Goal: Transaction & Acquisition: Purchase product/service

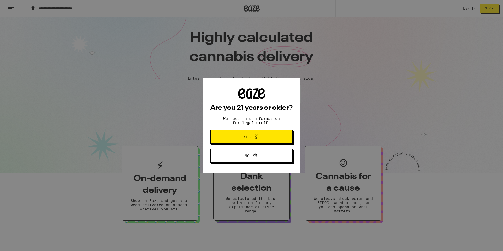
click at [252, 135] on span at bounding box center [255, 136] width 9 height 7
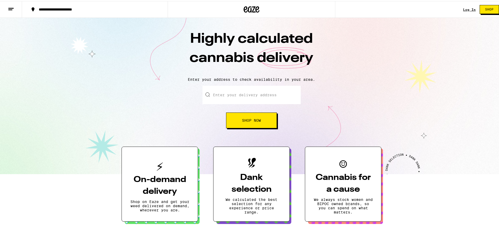
click at [249, 127] on button "Shop Now" at bounding box center [251, 119] width 51 height 16
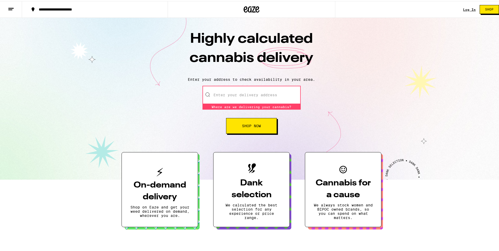
click at [239, 95] on input "Enter your delivery address" at bounding box center [251, 94] width 98 height 18
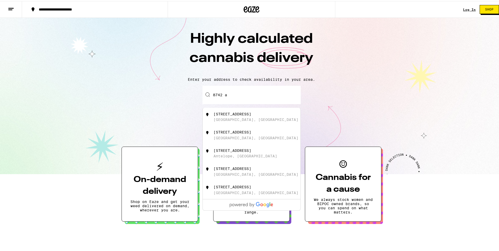
click at [230, 138] on div "[GEOGRAPHIC_DATA], [GEOGRAPHIC_DATA]" at bounding box center [255, 137] width 85 height 4
type input "[STREET_ADDRESS]"
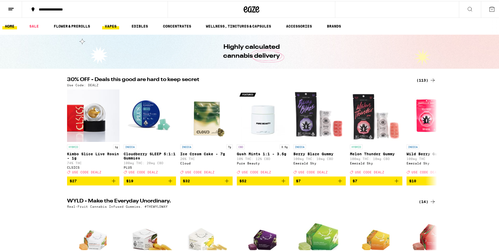
click at [113, 25] on link "VAPES" at bounding box center [110, 25] width 17 height 6
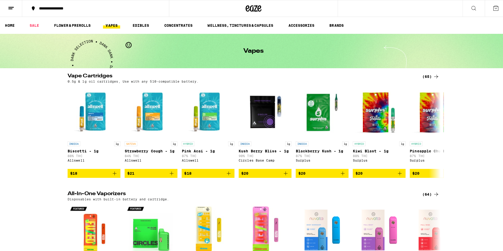
scroll to position [26, 0]
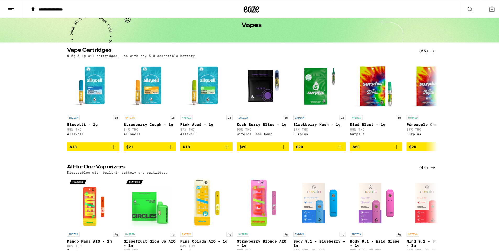
click at [427, 51] on div "(65)" at bounding box center [427, 50] width 17 height 6
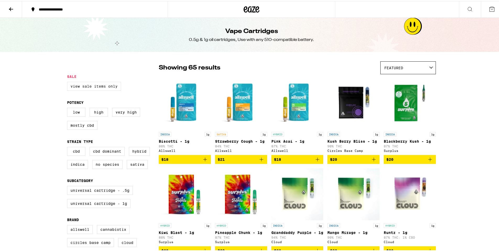
click at [86, 84] on label "View Sale Items Only" at bounding box center [94, 85] width 54 height 9
click at [68, 82] on input "View Sale Items Only" at bounding box center [68, 81] width 0 height 0
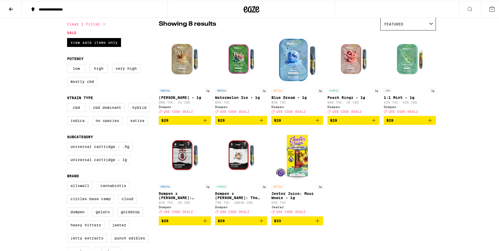
scroll to position [52, 0]
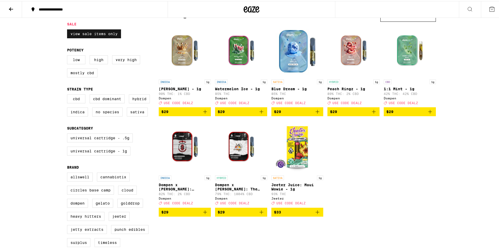
click at [103, 34] on label "View Sale Items Only" at bounding box center [94, 32] width 54 height 9
click at [68, 29] on input "View Sale Items Only" at bounding box center [68, 29] width 0 height 0
checkbox input "false"
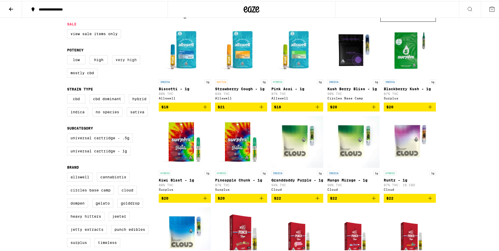
click at [131, 61] on label "Very High" at bounding box center [126, 58] width 28 height 9
click at [68, 55] on input "Very High" at bounding box center [68, 55] width 0 height 0
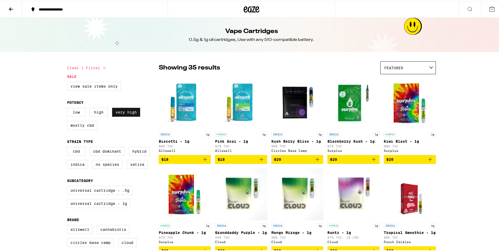
click at [123, 111] on label "Very High" at bounding box center [126, 111] width 28 height 9
click at [68, 108] on input "Very High" at bounding box center [68, 107] width 0 height 0
checkbox input "false"
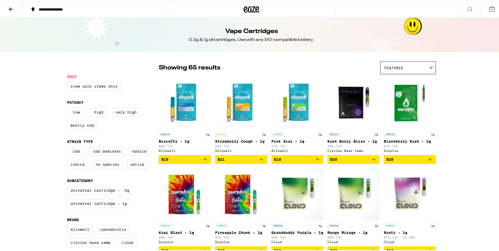
click at [406, 65] on div "Featured" at bounding box center [408, 67] width 55 height 12
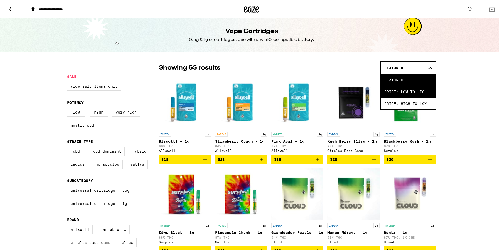
click at [405, 89] on span "Price: Low to High" at bounding box center [408, 91] width 48 height 12
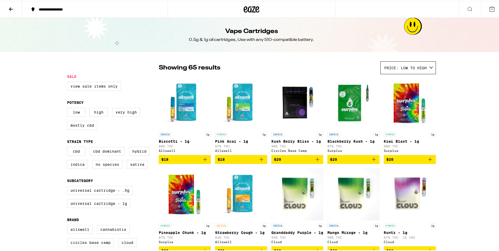
drag, startPoint x: 129, startPoint y: 190, endPoint x: 147, endPoint y: 80, distance: 112.3
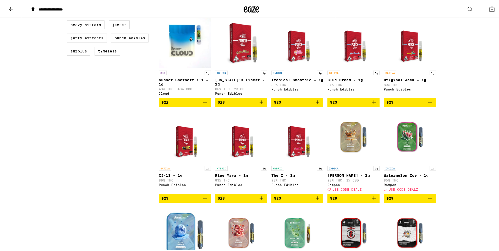
scroll to position [131, 0]
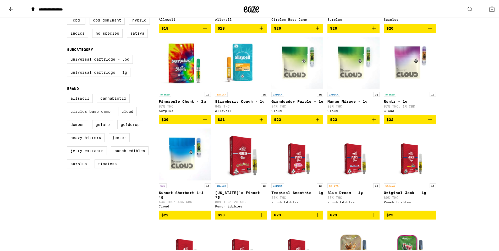
click at [120, 75] on label "Universal Cartridge - 1g" at bounding box center [98, 71] width 63 height 9
click at [68, 55] on input "Universal Cartridge - 1g" at bounding box center [68, 54] width 0 height 0
checkbox input "true"
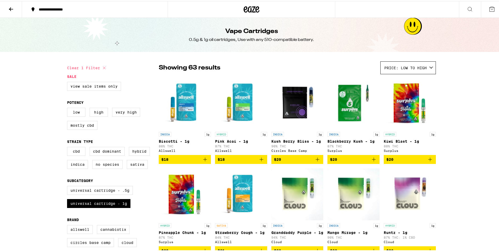
click at [359, 161] on span "$20" at bounding box center [353, 158] width 47 height 6
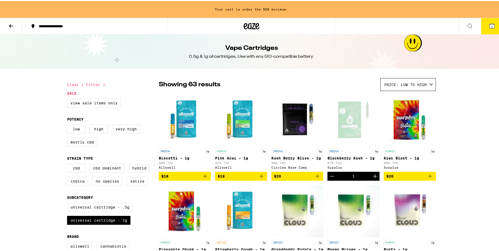
click at [10, 24] on icon at bounding box center [11, 25] width 6 height 6
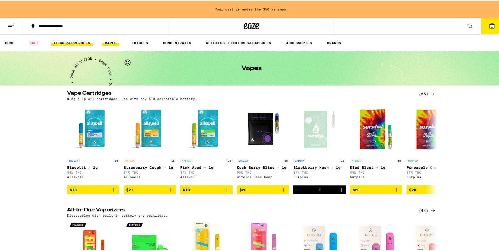
click at [71, 41] on link "FLOWER & PREROLLS" at bounding box center [72, 42] width 42 height 6
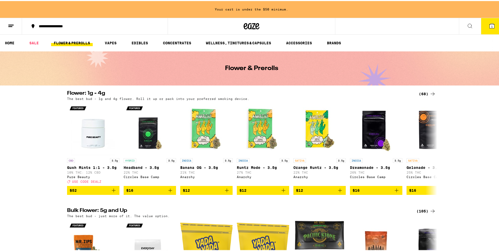
click at [72, 40] on link "FLOWER & PREROLLS" at bounding box center [72, 42] width 42 height 6
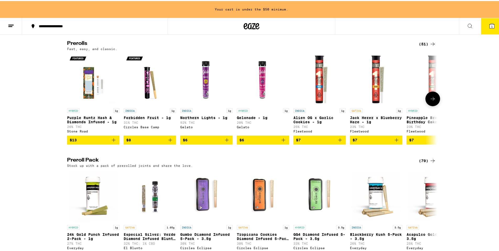
scroll to position [288, 0]
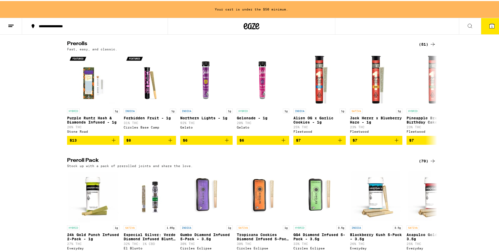
click at [423, 163] on div "(70)" at bounding box center [427, 160] width 17 height 6
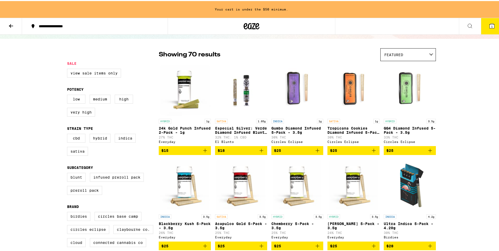
scroll to position [26, 0]
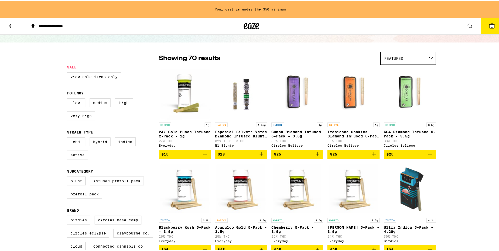
click at [402, 54] on div "Featured" at bounding box center [408, 57] width 55 height 12
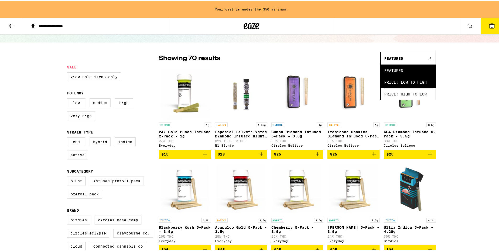
click at [405, 81] on span "Price: Low to High" at bounding box center [408, 81] width 48 height 12
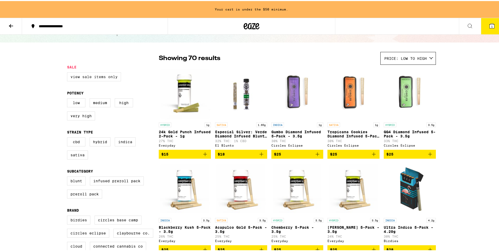
click at [101, 73] on label "View Sale Items Only" at bounding box center [94, 75] width 54 height 9
click at [68, 72] on input "View Sale Items Only" at bounding box center [68, 72] width 0 height 0
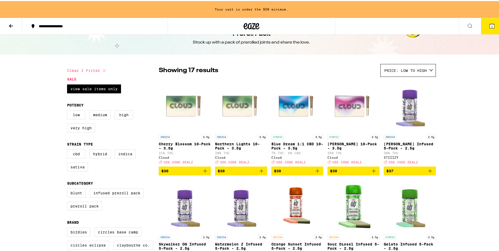
scroll to position [26, 0]
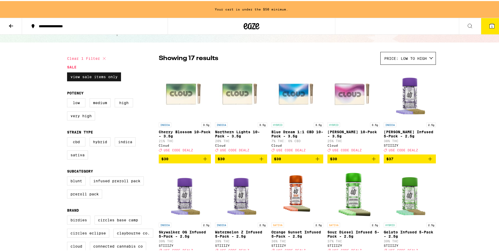
click at [92, 74] on label "View Sale Items Only" at bounding box center [94, 75] width 54 height 9
click at [68, 72] on input "View Sale Items Only" at bounding box center [68, 72] width 0 height 0
checkbox input "false"
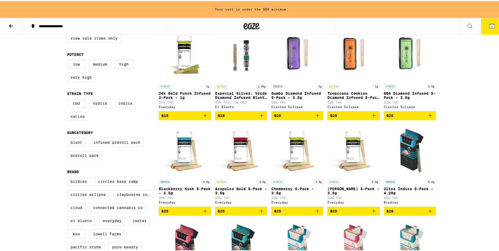
scroll to position [26, 0]
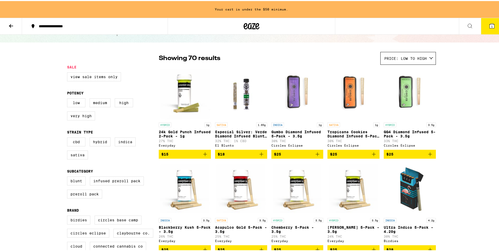
click at [7, 27] on button at bounding box center [11, 25] width 22 height 17
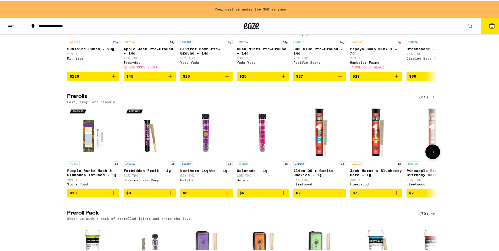
scroll to position [236, 0]
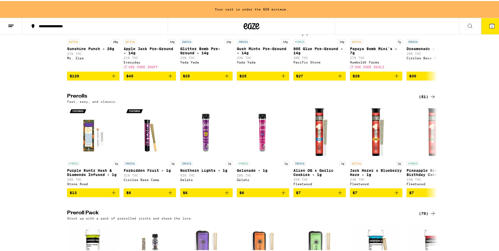
click at [430, 99] on icon at bounding box center [433, 95] width 6 height 6
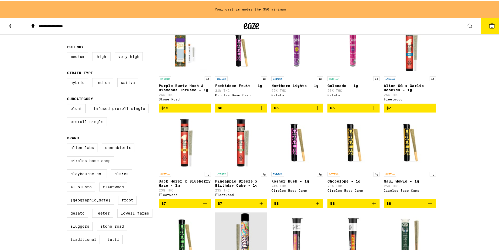
scroll to position [105, 0]
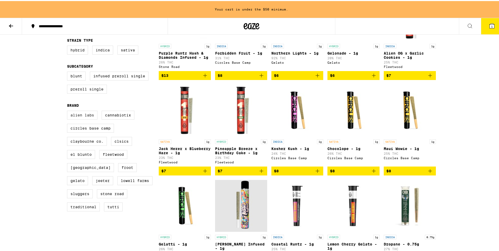
click at [86, 118] on label "Alien Labs" at bounding box center [82, 113] width 30 height 9
click at [68, 111] on input "Alien Labs" at bounding box center [68, 110] width 0 height 0
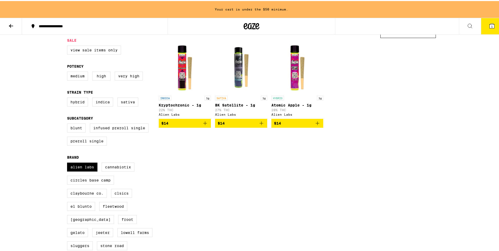
scroll to position [52, 0]
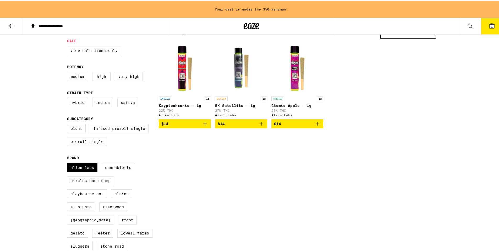
click at [92, 166] on fieldset "Brand Alien Labs Cannabiotix Circles Base Camp Claybourne Co. CLSICS El Blunto …" at bounding box center [113, 211] width 92 height 112
click at [90, 168] on label "Alien Labs" at bounding box center [82, 166] width 30 height 9
click at [68, 163] on input "Alien Labs" at bounding box center [68, 163] width 0 height 0
checkbox input "false"
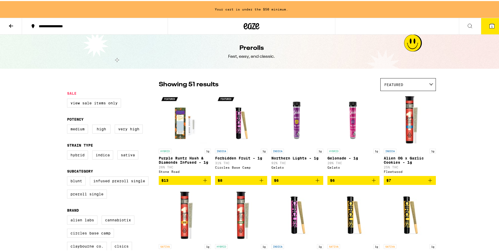
drag, startPoint x: 482, startPoint y: 189, endPoint x: 448, endPoint y: 54, distance: 139.8
click at [381, 85] on div "Featured" at bounding box center [408, 83] width 55 height 12
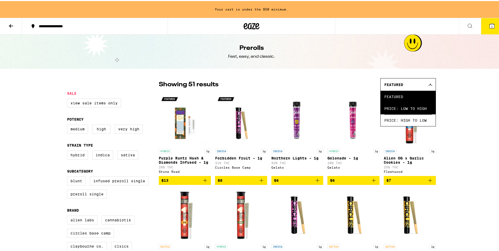
click at [406, 108] on span "Price: Low to High" at bounding box center [408, 107] width 48 height 12
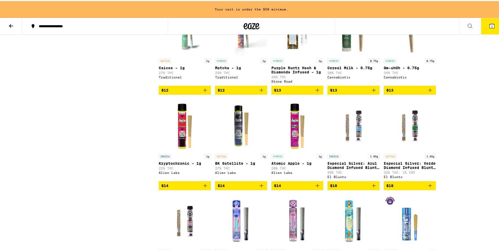
scroll to position [576, 0]
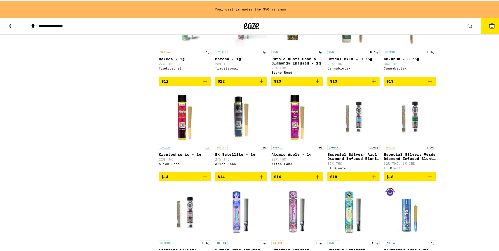
click at [261, 179] on icon "Add to bag" at bounding box center [261, 175] width 6 height 6
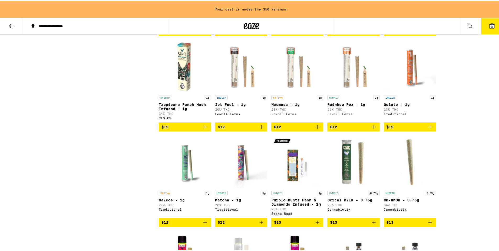
scroll to position [0, 0]
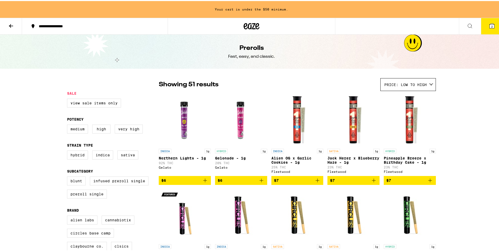
drag, startPoint x: 110, startPoint y: 205, endPoint x: 96, endPoint y: 107, distance: 99.0
drag, startPoint x: 108, startPoint y: 147, endPoint x: 77, endPoint y: 56, distance: 96.7
click at [8, 24] on icon at bounding box center [11, 25] width 6 height 6
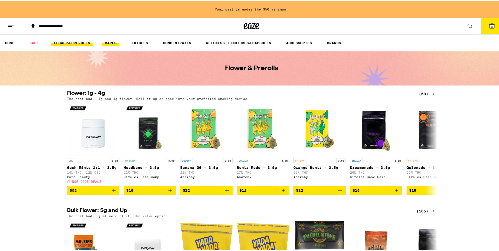
click at [103, 40] on link "VAPES" at bounding box center [110, 42] width 17 height 6
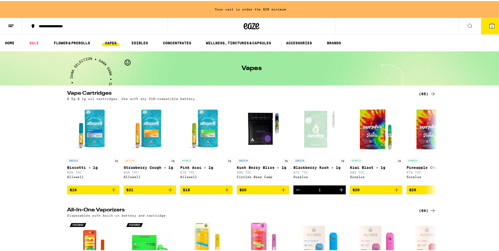
click at [426, 91] on div "(65)" at bounding box center [427, 93] width 17 height 6
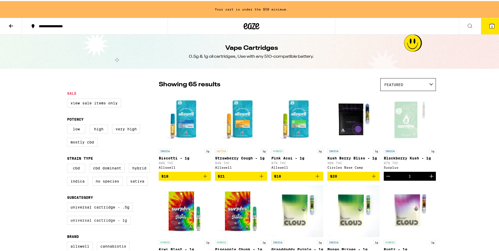
click at [96, 223] on label "Universal Cartridge - 1g" at bounding box center [98, 219] width 63 height 9
click at [68, 202] on input "Universal Cartridge - 1g" at bounding box center [68, 202] width 0 height 0
checkbox input "true"
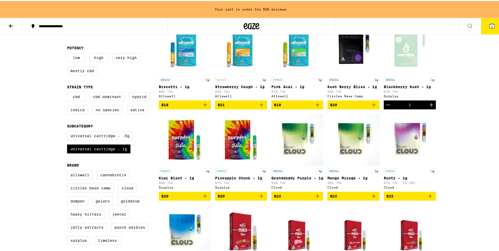
scroll to position [131, 0]
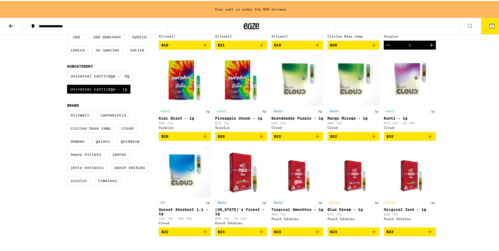
click at [74, 184] on label "Surplus" at bounding box center [78, 179] width 23 height 9
click at [68, 111] on input "Surplus" at bounding box center [68, 110] width 0 height 0
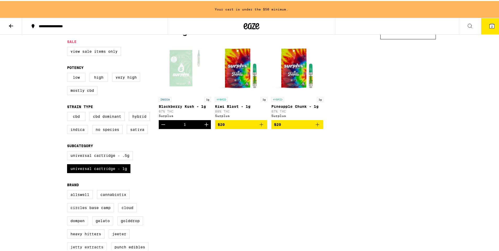
scroll to position [131, 0]
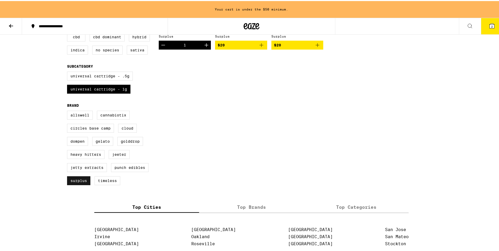
click at [76, 184] on label "Surplus" at bounding box center [78, 179] width 23 height 9
click at [68, 111] on input "Surplus" at bounding box center [68, 110] width 0 height 0
checkbox input "false"
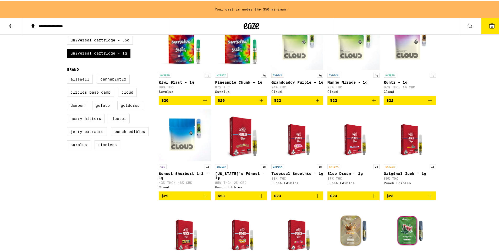
scroll to position [210, 0]
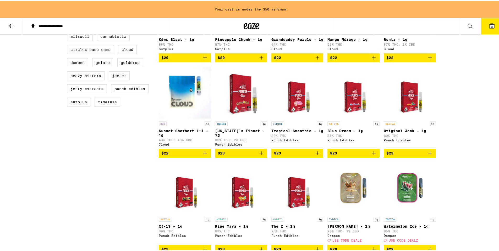
click at [373, 155] on icon "Add to bag" at bounding box center [374, 152] width 6 height 6
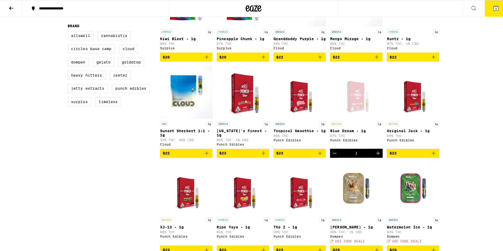
scroll to position [36, 0]
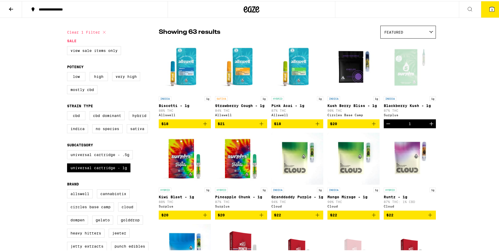
click at [490, 7] on icon at bounding box center [492, 8] width 5 height 5
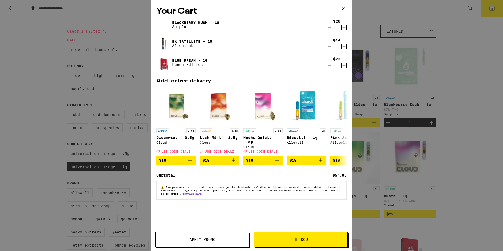
click at [210, 240] on span "Apply Promo" at bounding box center [202, 239] width 26 height 4
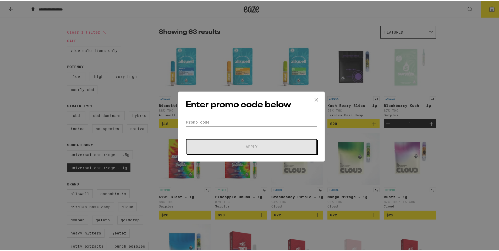
click at [210, 120] on input "Promo Code" at bounding box center [251, 121] width 131 height 8
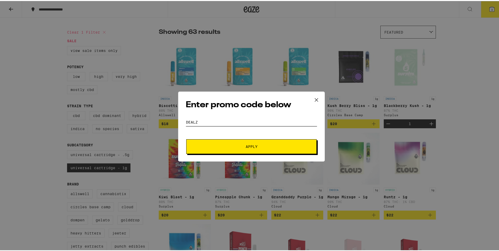
type input "dealz"
click at [186, 138] on button "Apply" at bounding box center [251, 145] width 130 height 15
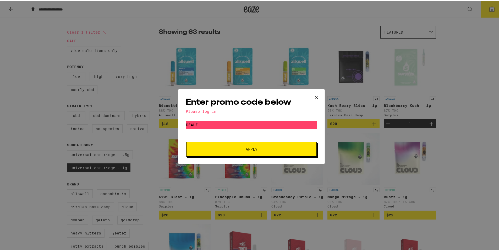
click at [319, 97] on button at bounding box center [316, 96] width 16 height 17
